Goal: Task Accomplishment & Management: Use online tool/utility

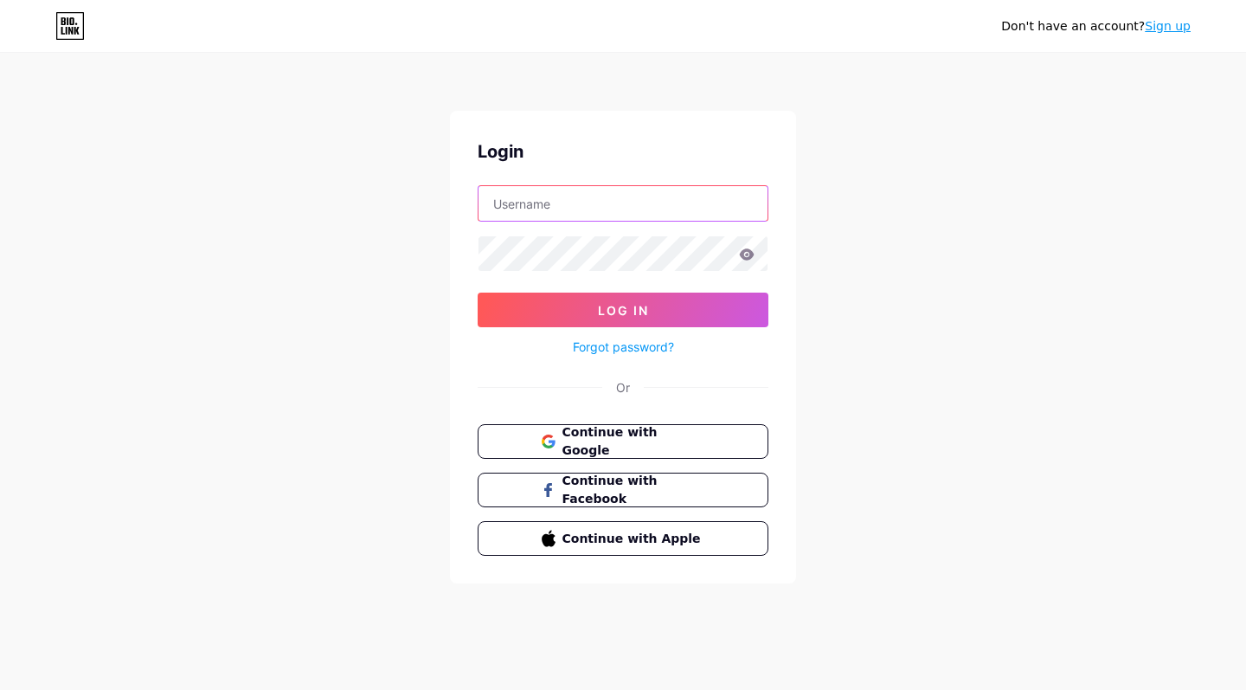
type input "Riokids"
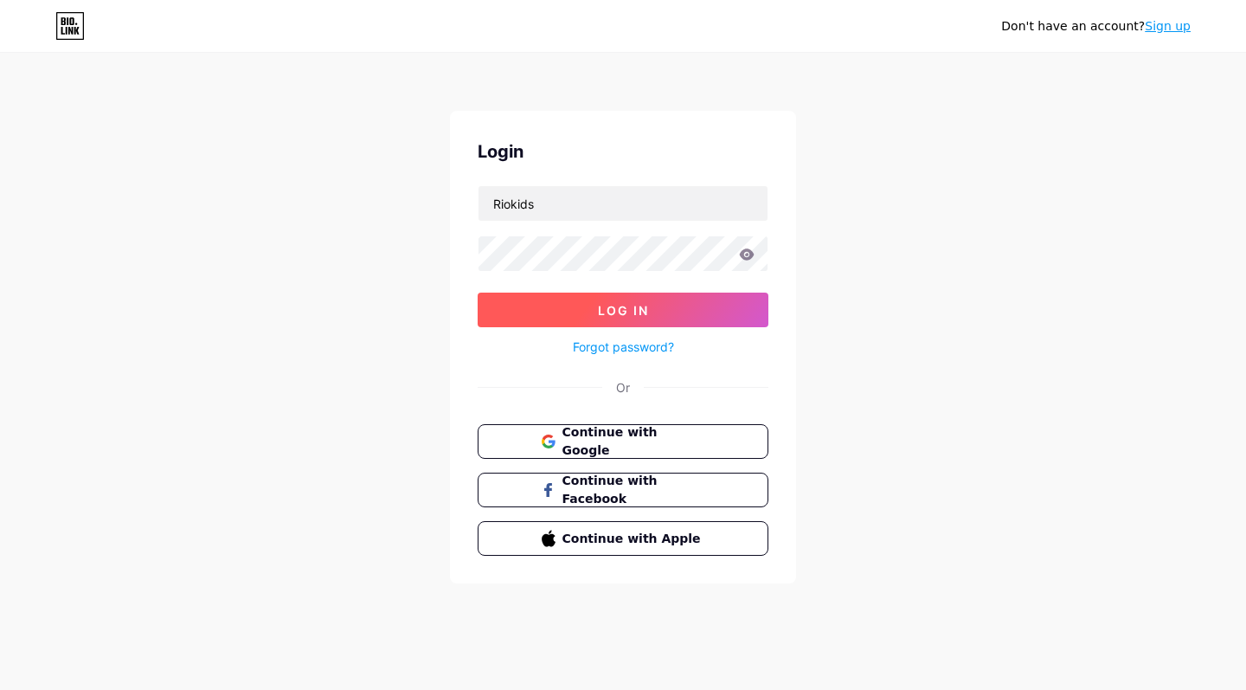
click at [614, 316] on span "Log In" at bounding box center [623, 310] width 51 height 15
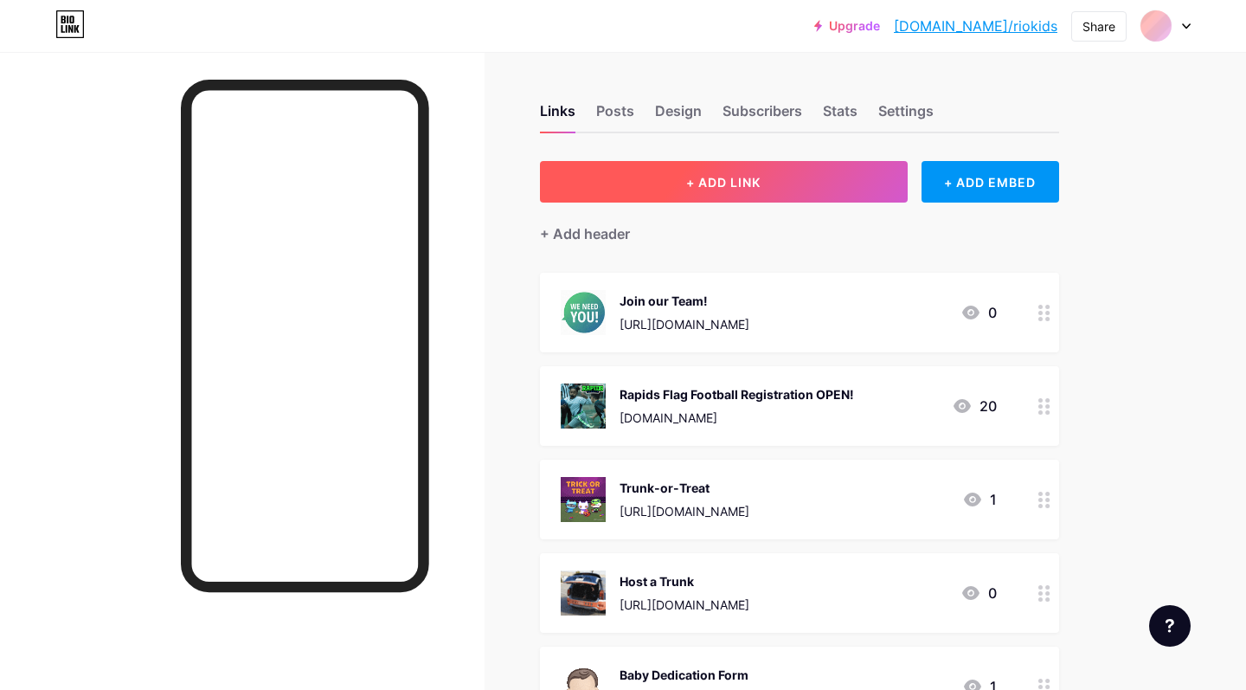
click at [863, 172] on button "+ ADD LINK" at bounding box center [724, 182] width 368 height 42
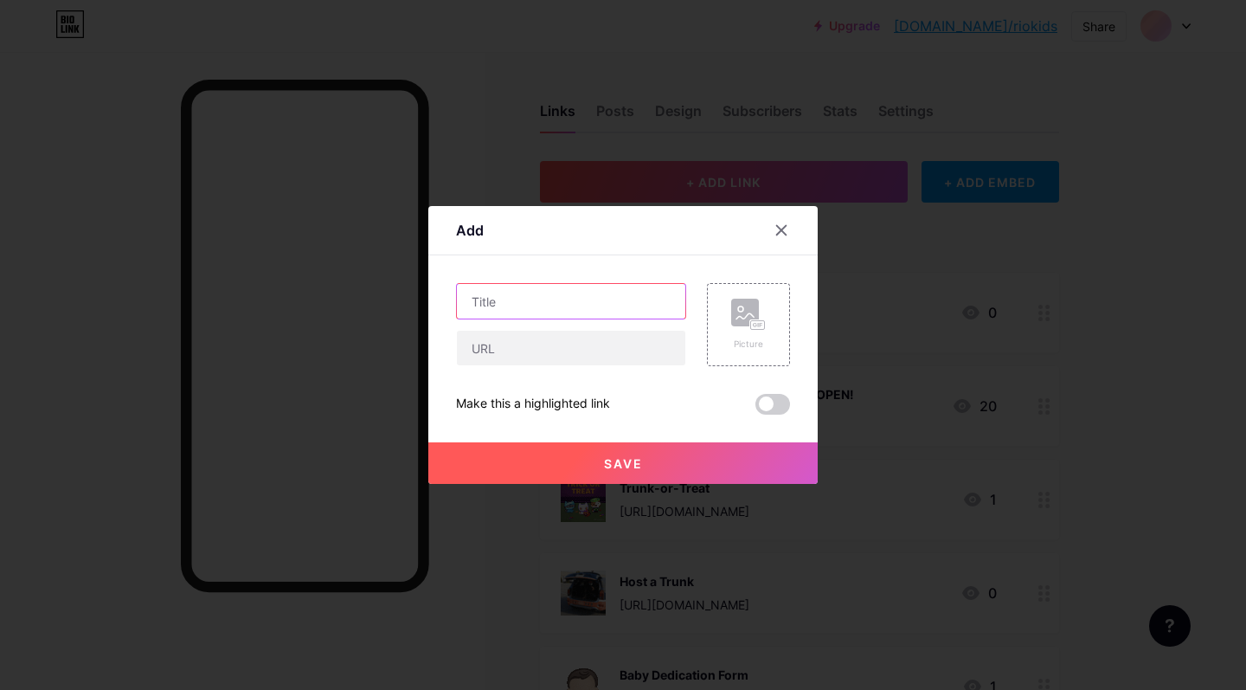
click at [585, 296] on input "text" at bounding box center [571, 301] width 228 height 35
type input "Rio Kids Worship Crew"
click at [632, 355] on input "text" at bounding box center [571, 348] width 228 height 35
paste input "[URL][DOMAIN_NAME]"
type input "[URL][DOMAIN_NAME]"
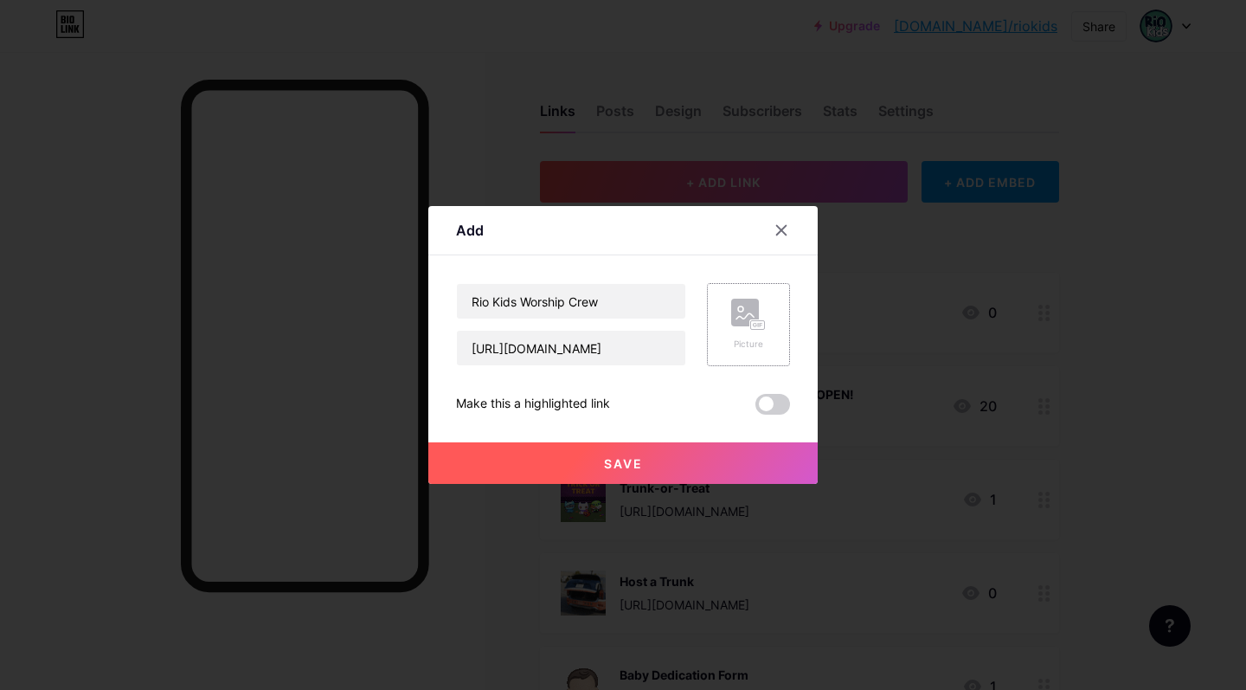
click at [745, 340] on div "Picture" at bounding box center [748, 344] width 35 height 13
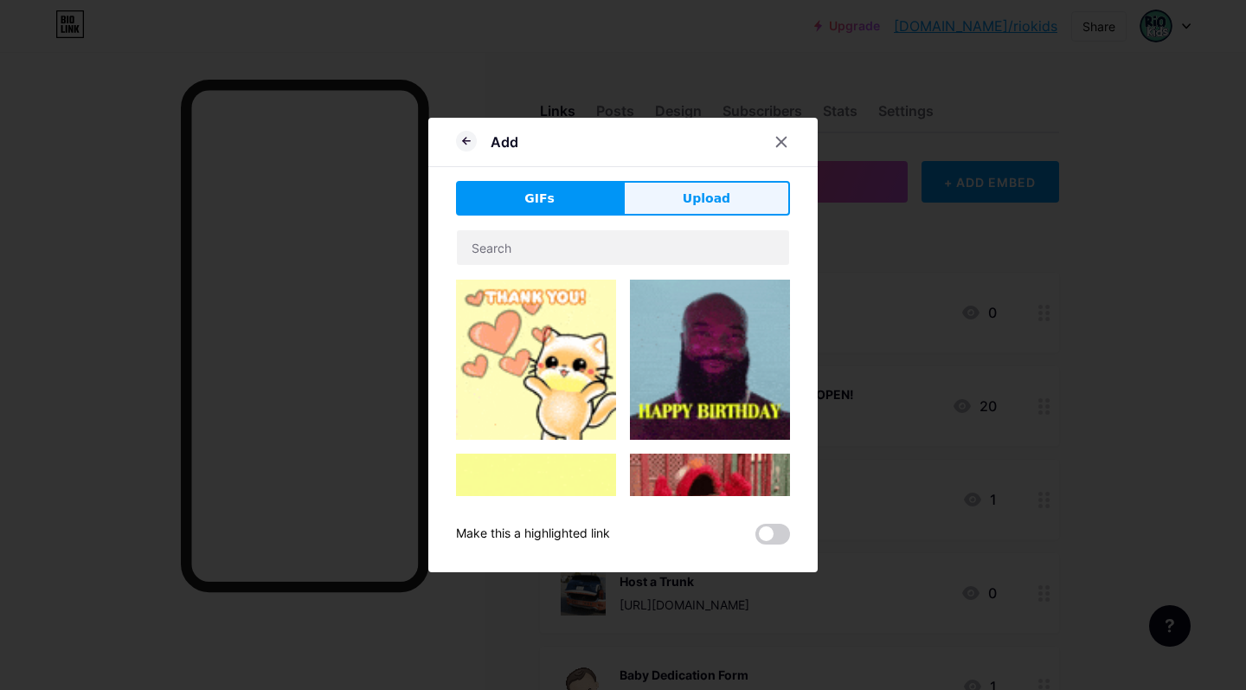
click at [700, 200] on span "Upload" at bounding box center [707, 199] width 48 height 18
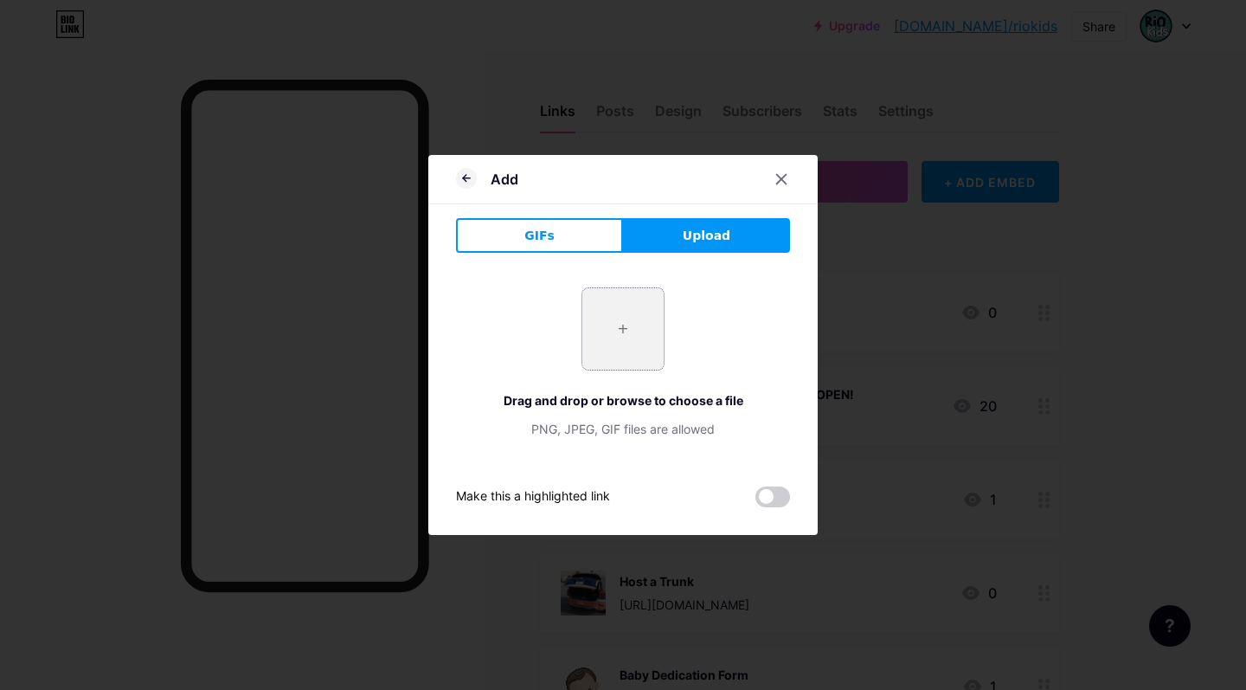
click at [623, 334] on input "file" at bounding box center [622, 328] width 81 height 81
type input "C:\fakepath\4.jpg"
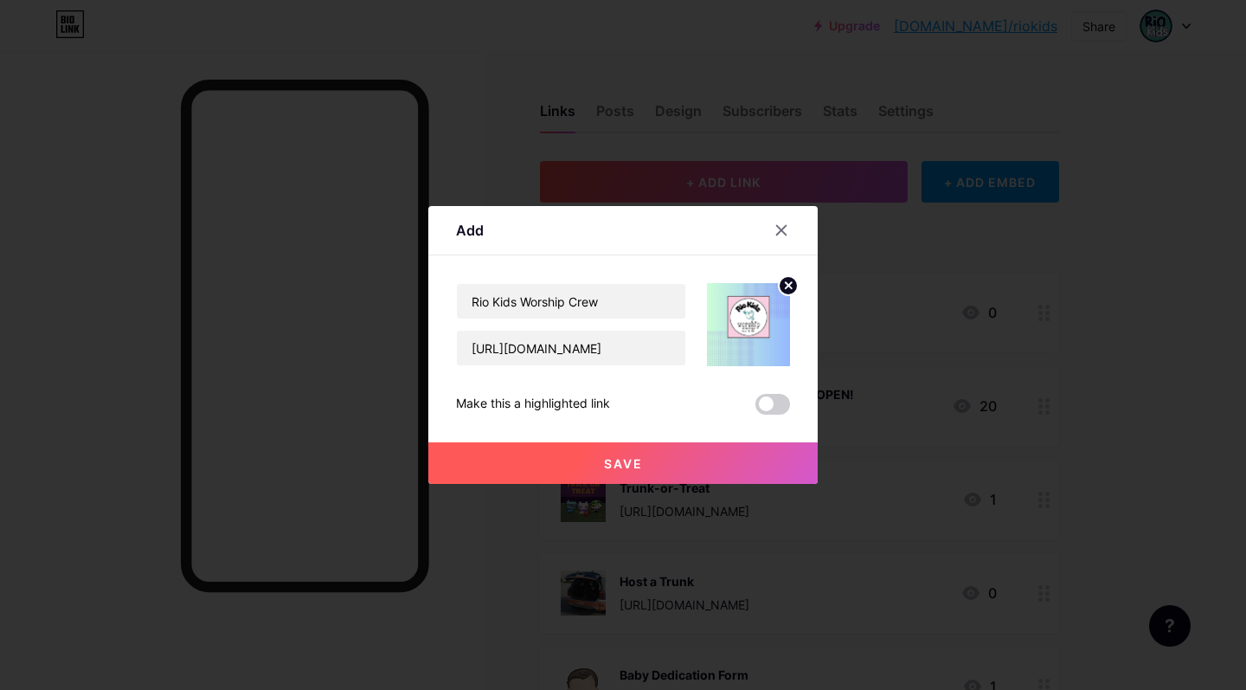
click at [718, 458] on button "Save" at bounding box center [622, 463] width 389 height 42
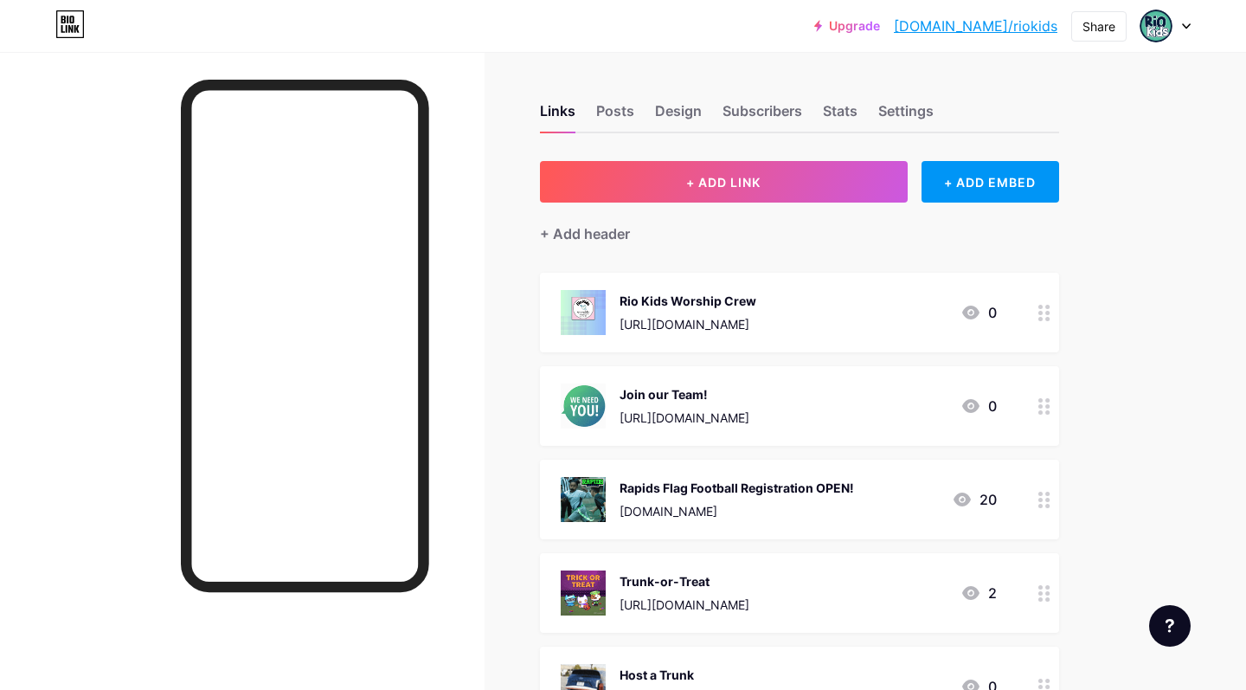
drag, startPoint x: 715, startPoint y: 324, endPoint x: 713, endPoint y: 424, distance: 100.4
click at [756, 414] on div "[URL][DOMAIN_NAME]" at bounding box center [688, 417] width 137 height 18
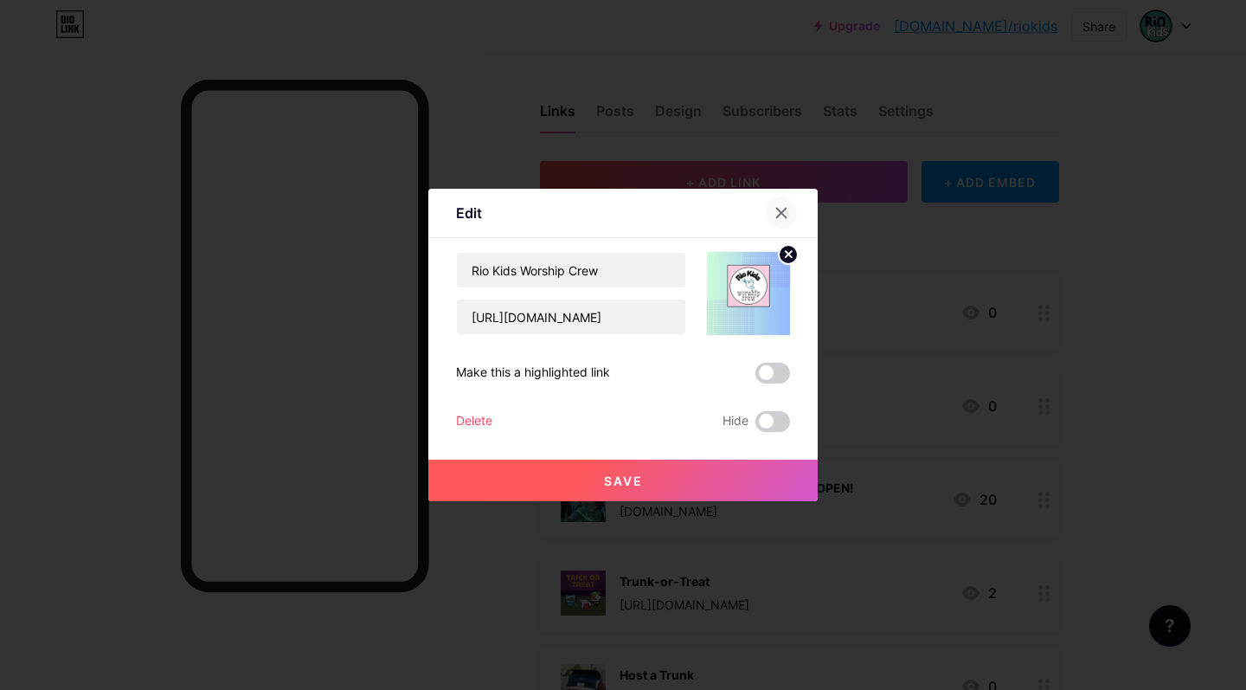
click at [779, 206] on div at bounding box center [781, 212] width 31 height 31
